Goal: Check status: Check status

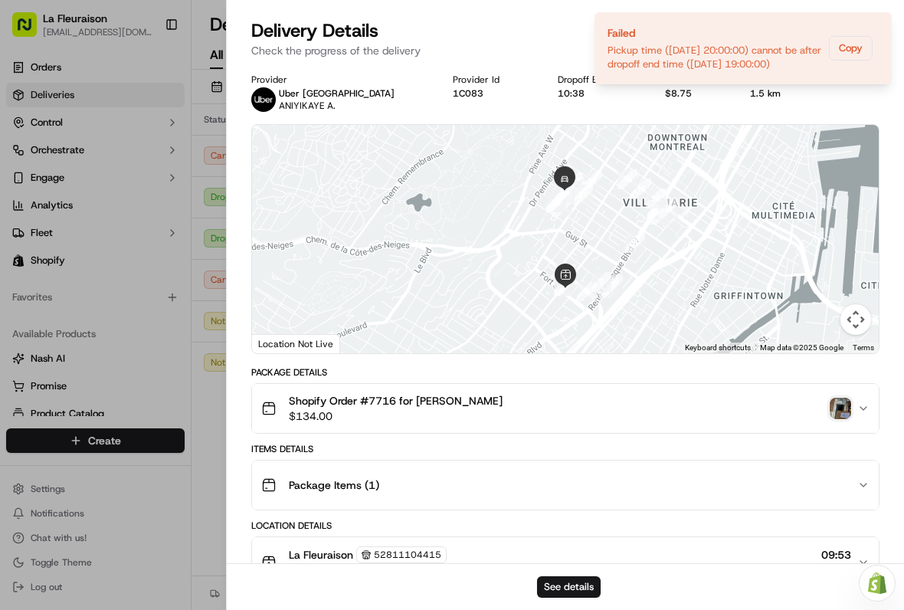
click at [841, 405] on img "button" at bounding box center [840, 408] width 21 height 21
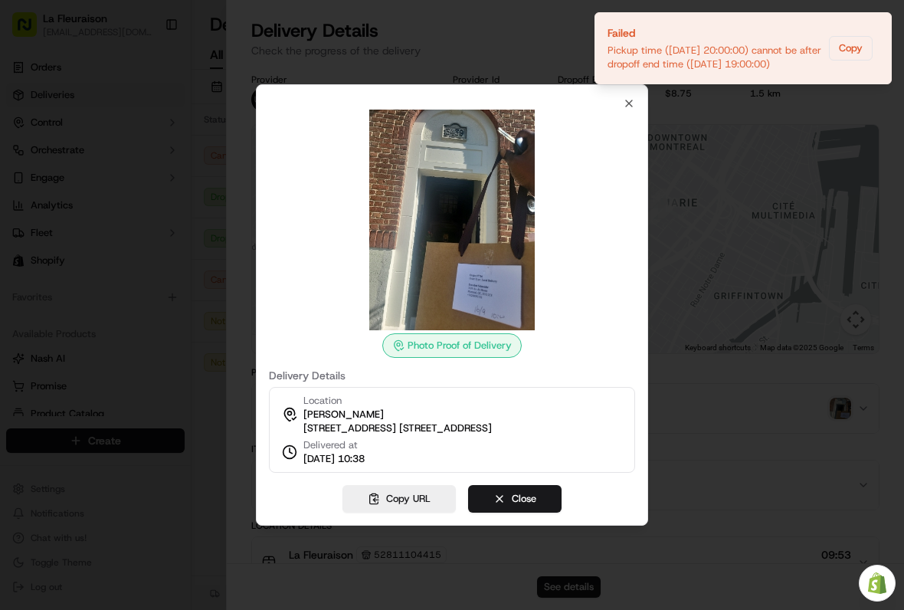
click at [134, 287] on div at bounding box center [452, 305] width 904 height 610
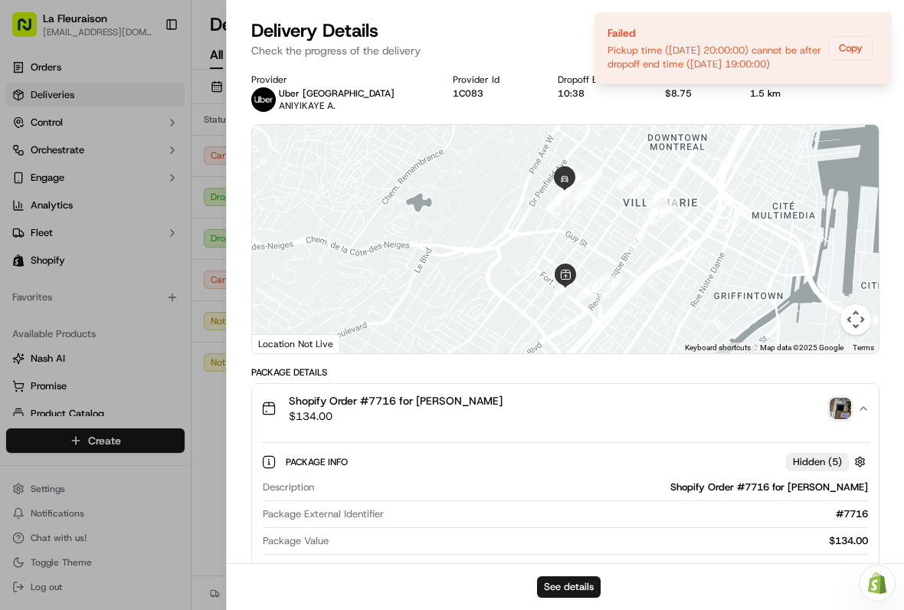
click at [123, 220] on div at bounding box center [452, 305] width 904 height 610
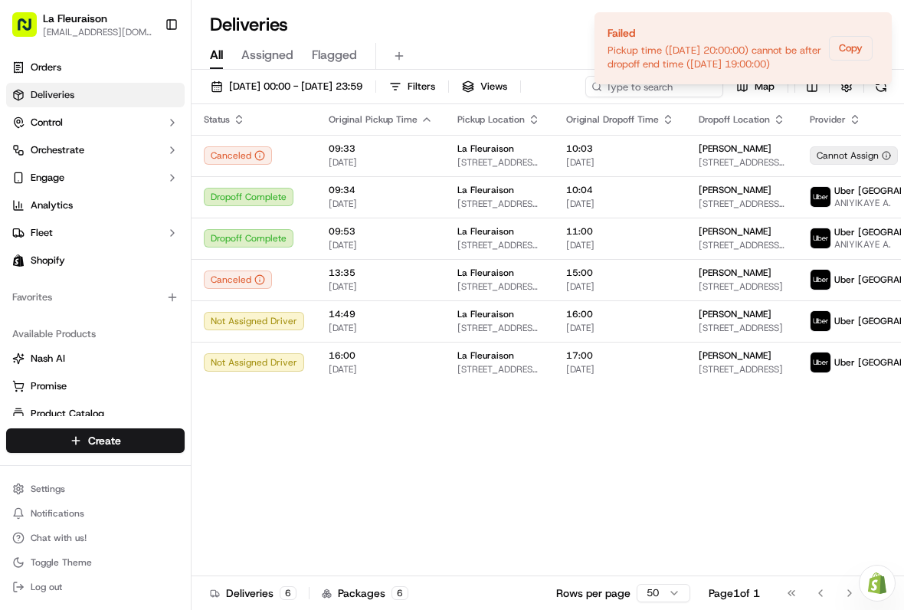
click at [881, 31] on icon "Notifications (F8)" at bounding box center [879, 25] width 12 height 12
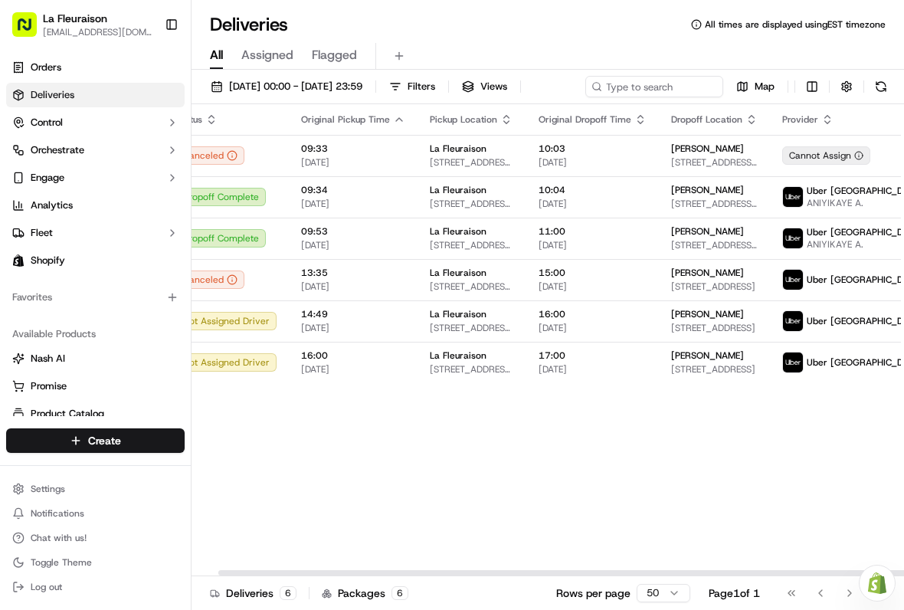
scroll to position [0, 28]
click at [783, 207] on img at bounding box center [793, 197] width 20 height 20
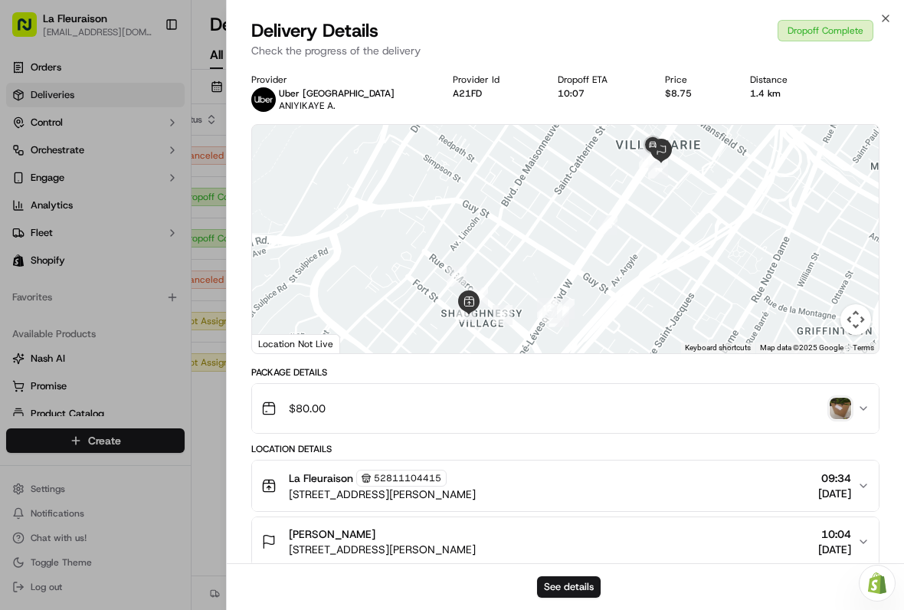
click at [840, 410] on img "button" at bounding box center [840, 408] width 21 height 21
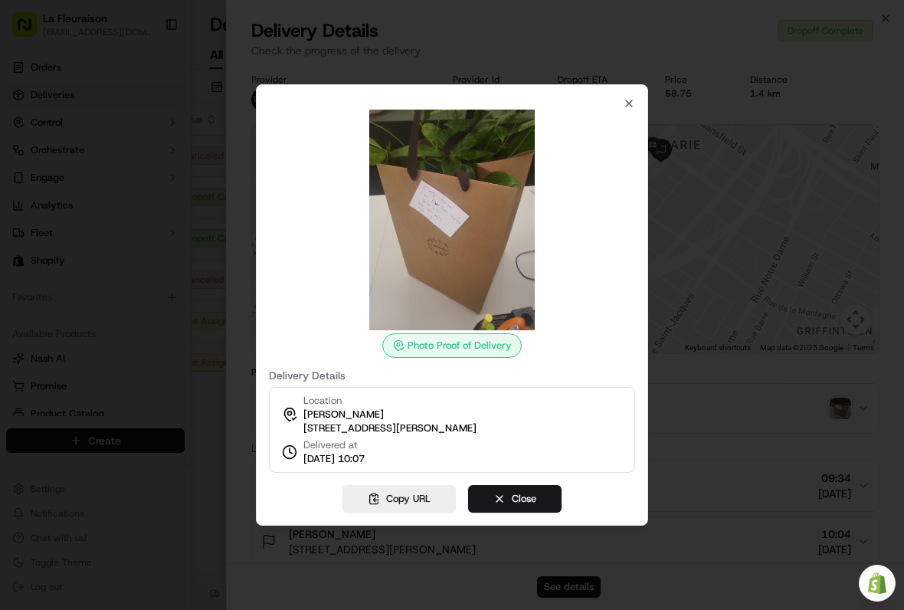
click at [631, 97] on icon "button" at bounding box center [629, 103] width 12 height 12
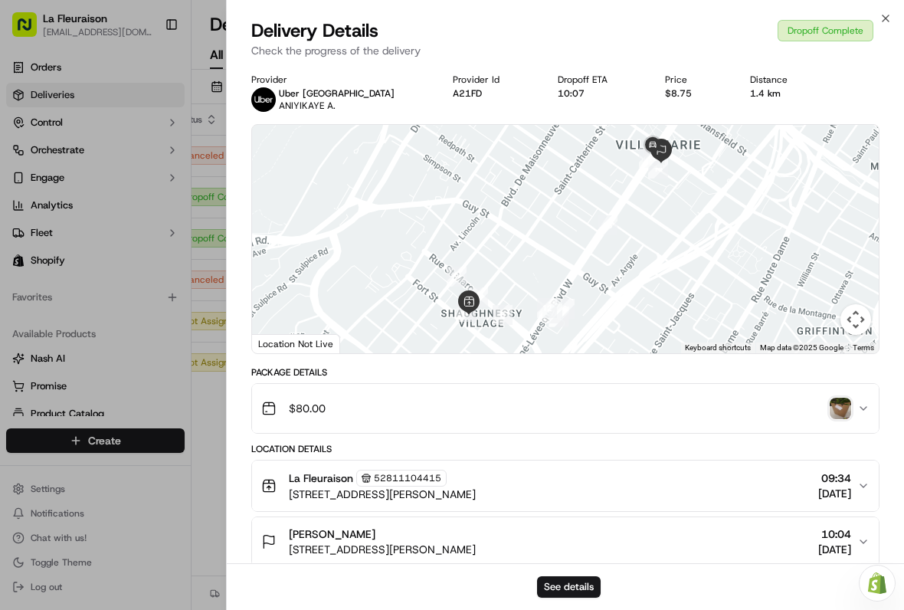
click at [842, 391] on button "$80.00" at bounding box center [565, 408] width 627 height 49
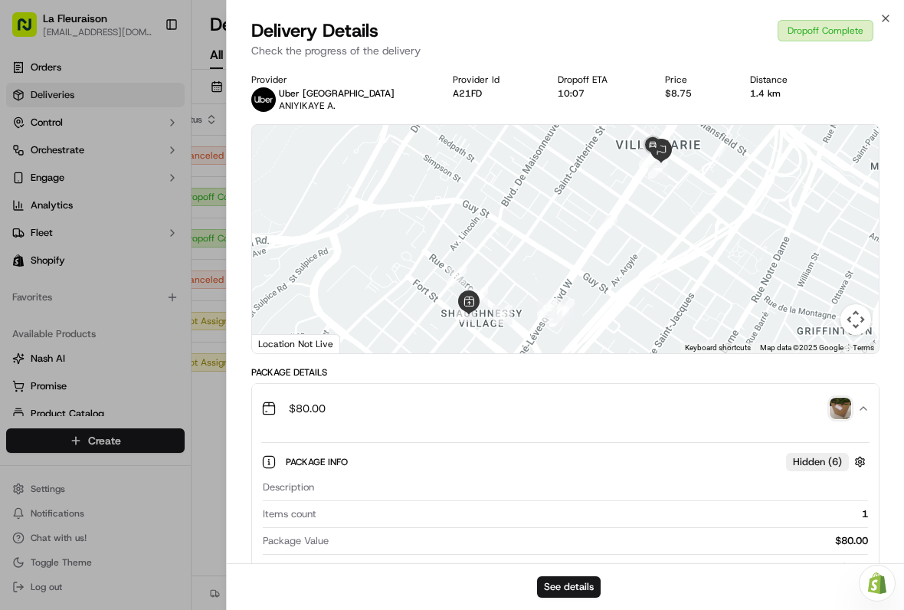
click at [840, 413] on img "button" at bounding box center [840, 408] width 21 height 21
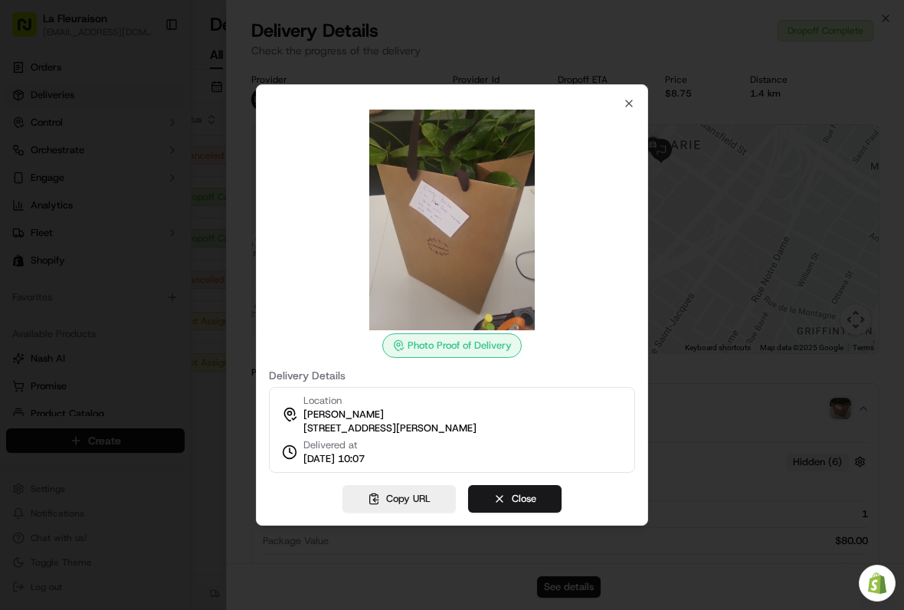
click at [627, 110] on div at bounding box center [452, 220] width 366 height 221
click at [632, 97] on icon "button" at bounding box center [629, 103] width 12 height 12
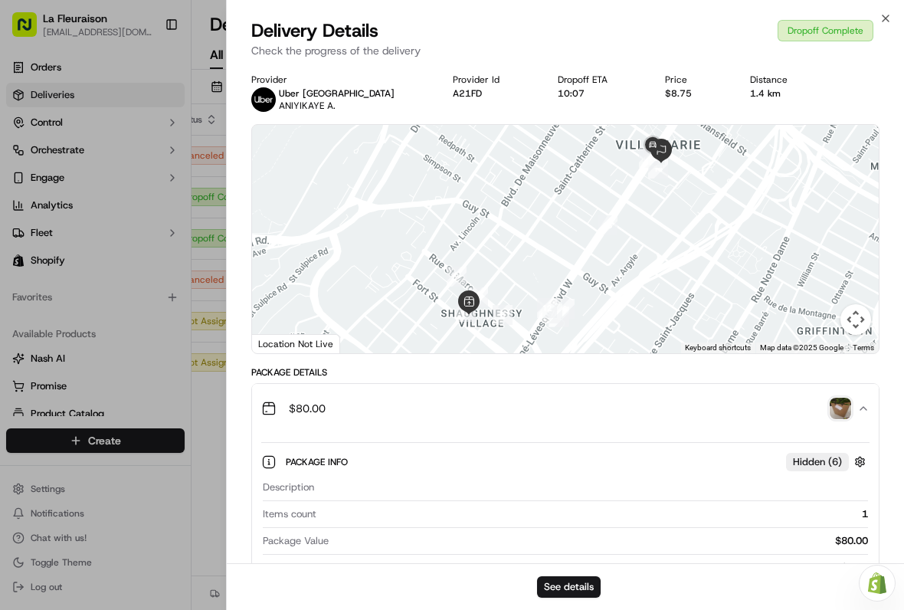
click at [889, 14] on icon "button" at bounding box center [886, 18] width 12 height 12
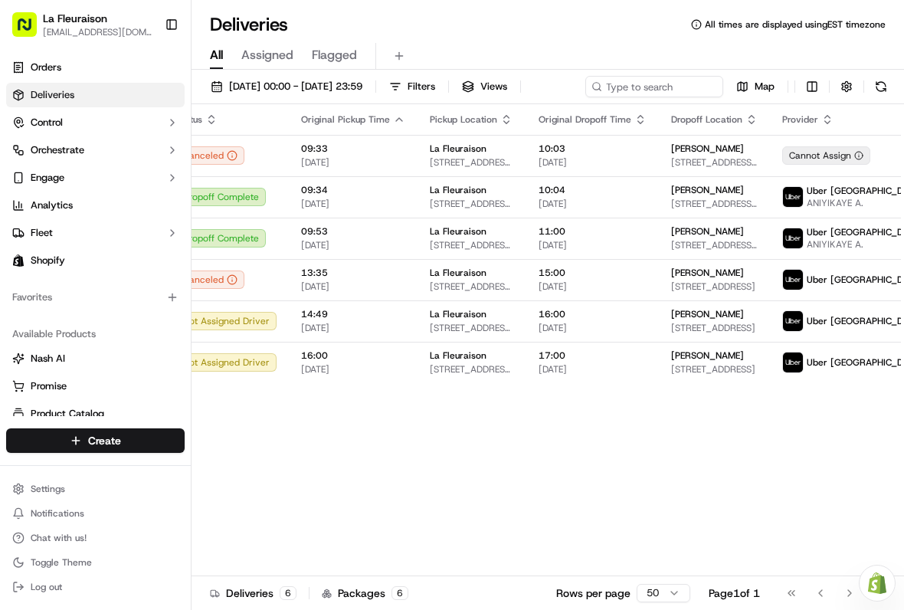
click at [732, 237] on span "[PERSON_NAME]" at bounding box center [707, 231] width 73 height 12
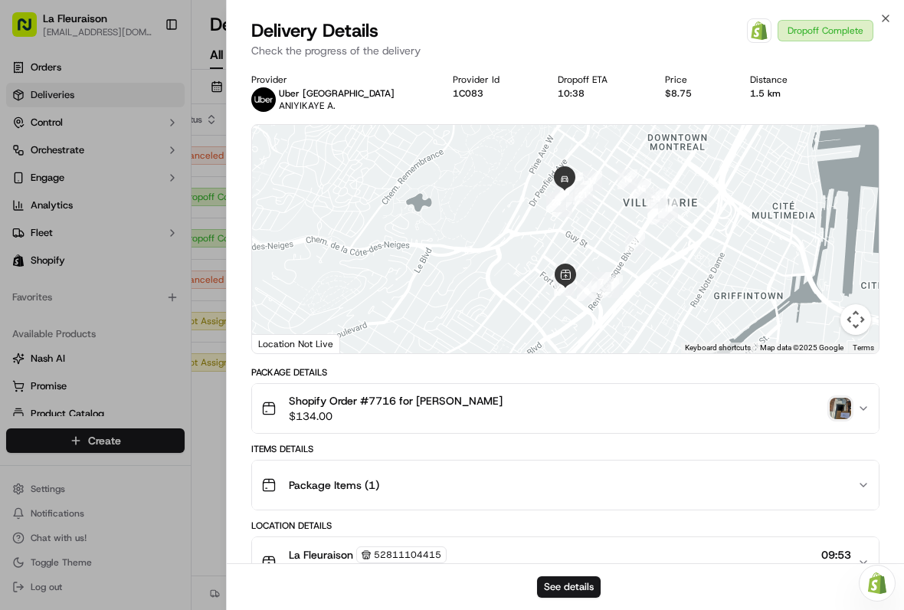
click at [838, 410] on img "button" at bounding box center [840, 408] width 21 height 21
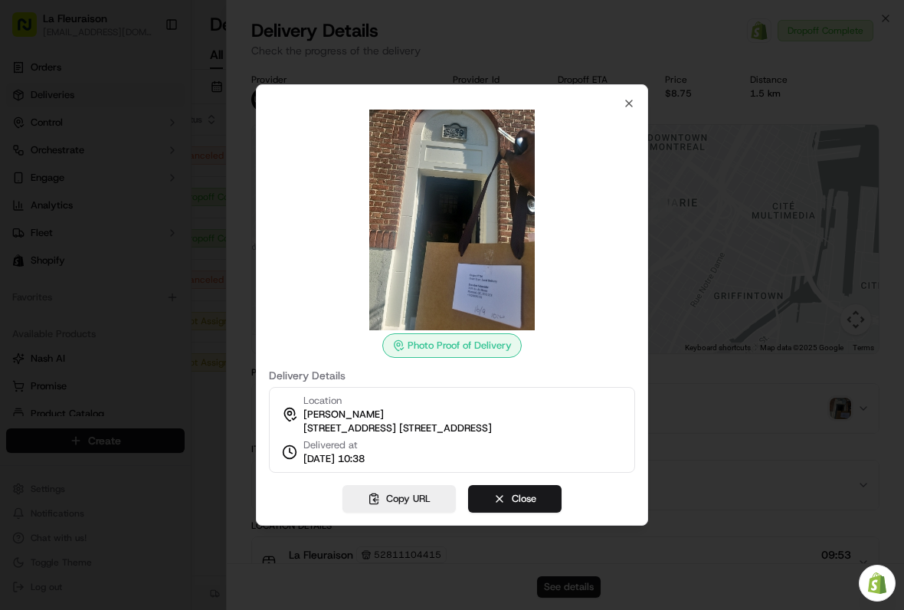
click at [631, 97] on icon "button" at bounding box center [629, 103] width 12 height 12
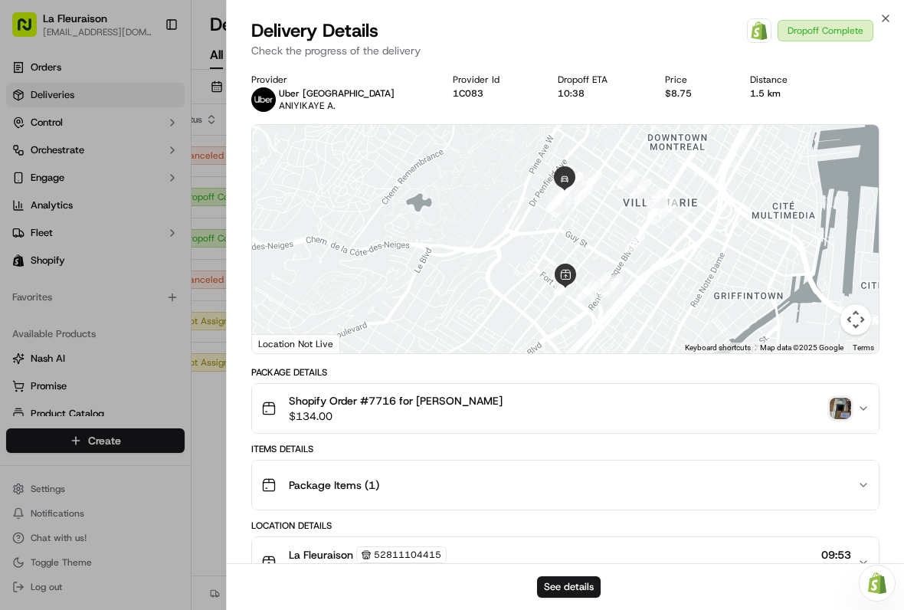
click at [843, 398] on img "button" at bounding box center [840, 408] width 21 height 21
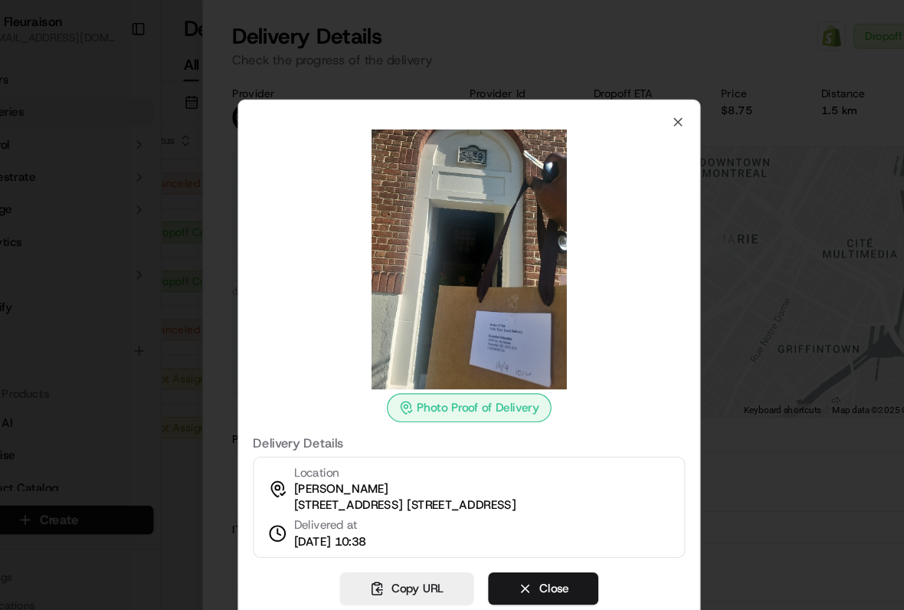
click at [623, 97] on icon "button" at bounding box center [629, 103] width 12 height 12
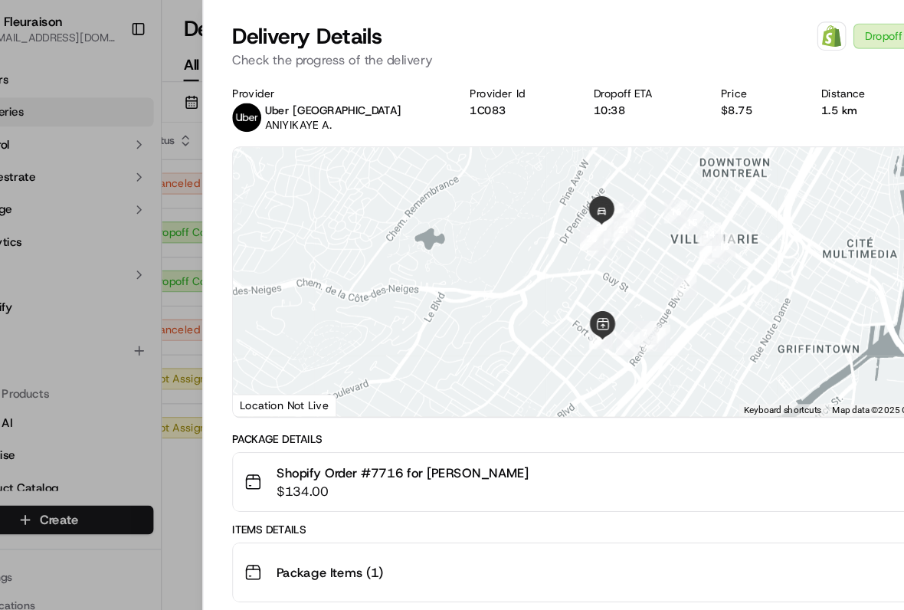
click at [66, 213] on div at bounding box center [452, 305] width 904 height 610
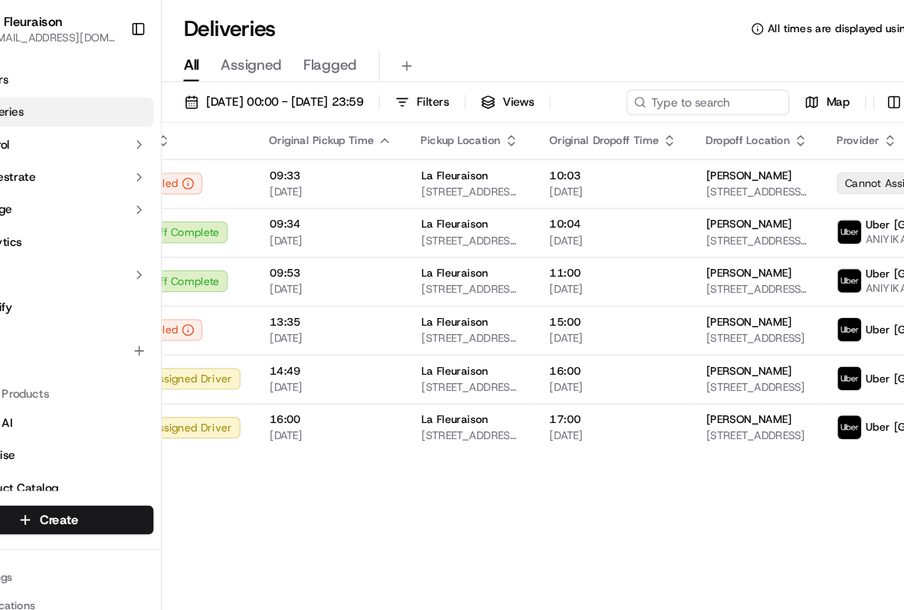
scroll to position [0, 45]
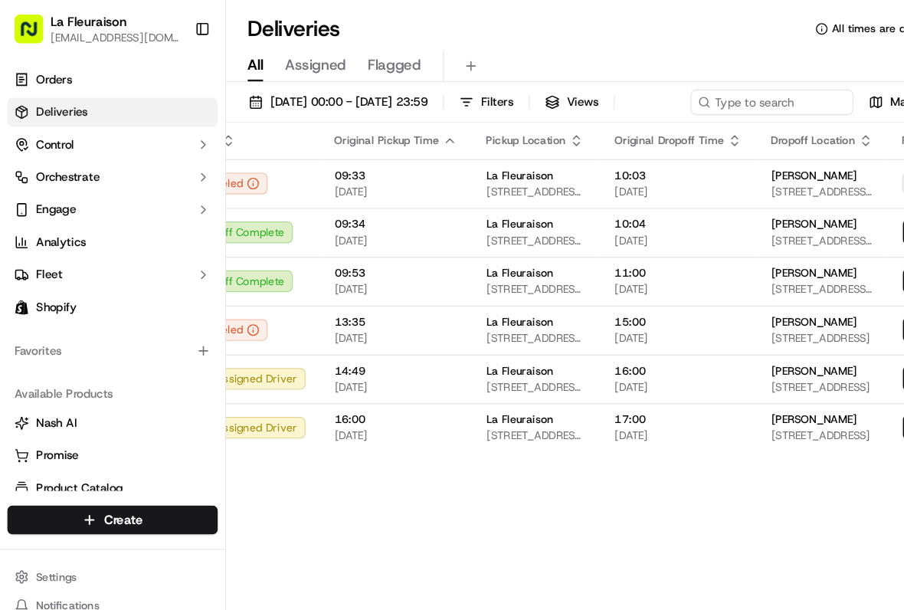
click at [260, 462] on div "Status Original Pickup Time Pickup Location Original Dropoff Time Dropoff Locat…" at bounding box center [559, 340] width 827 height 472
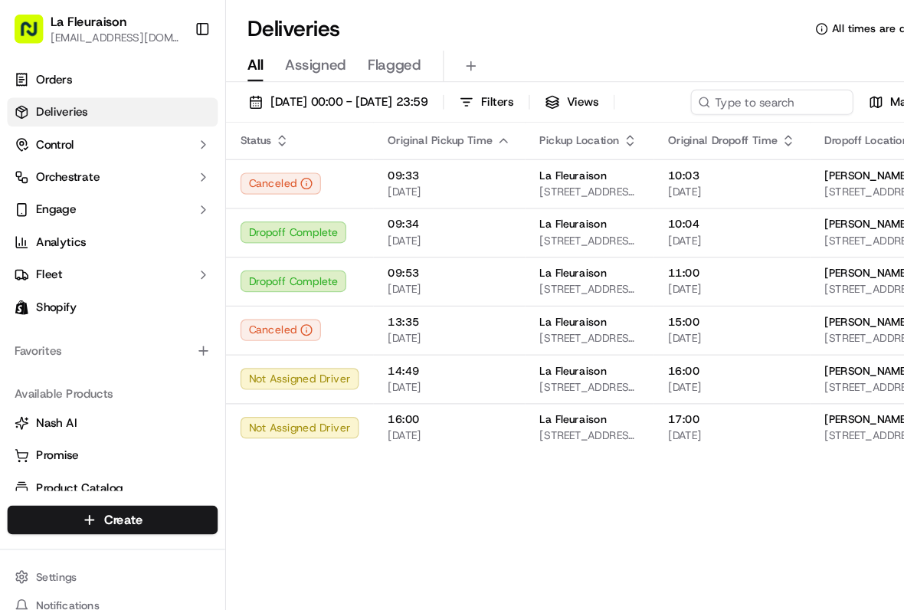
scroll to position [0, 0]
